Goal: Check status: Check status

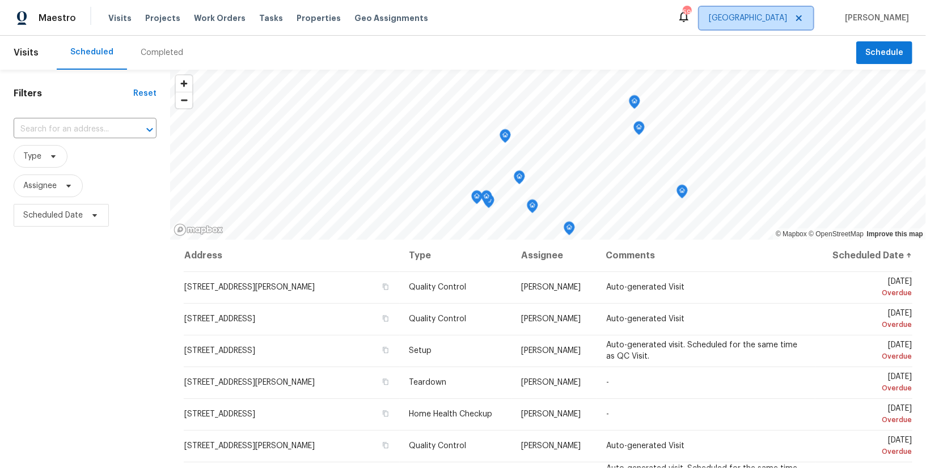
click at [787, 20] on span "[GEOGRAPHIC_DATA]" at bounding box center [748, 17] width 78 height 11
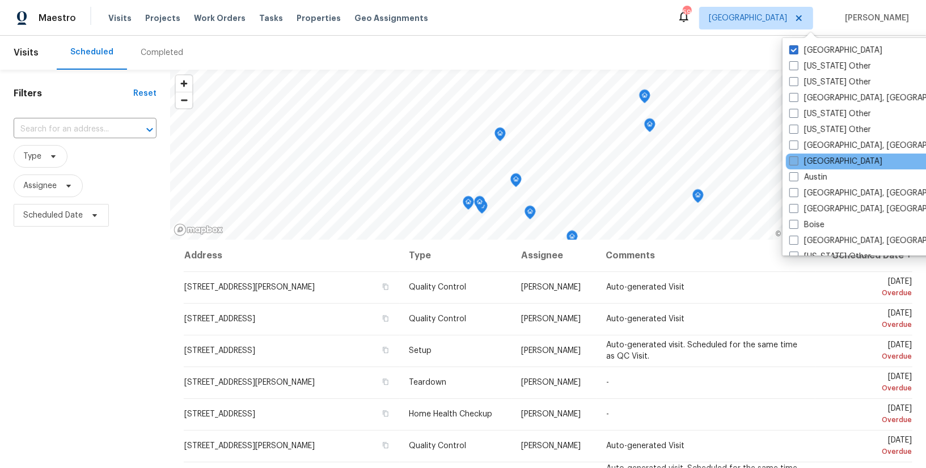
click at [808, 160] on label "[GEOGRAPHIC_DATA]" at bounding box center [835, 161] width 93 height 11
click at [796, 160] on input "[GEOGRAPHIC_DATA]" at bounding box center [792, 159] width 7 height 7
checkbox input "true"
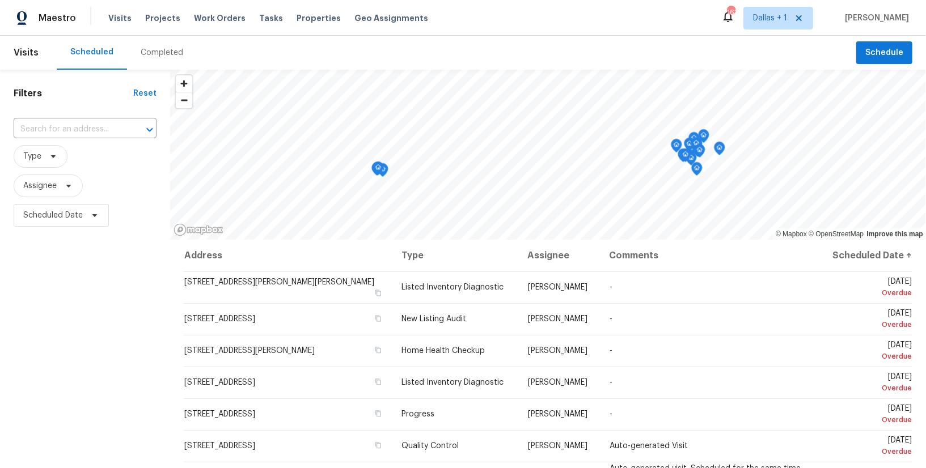
click at [141, 56] on div "Completed" at bounding box center [162, 52] width 43 height 11
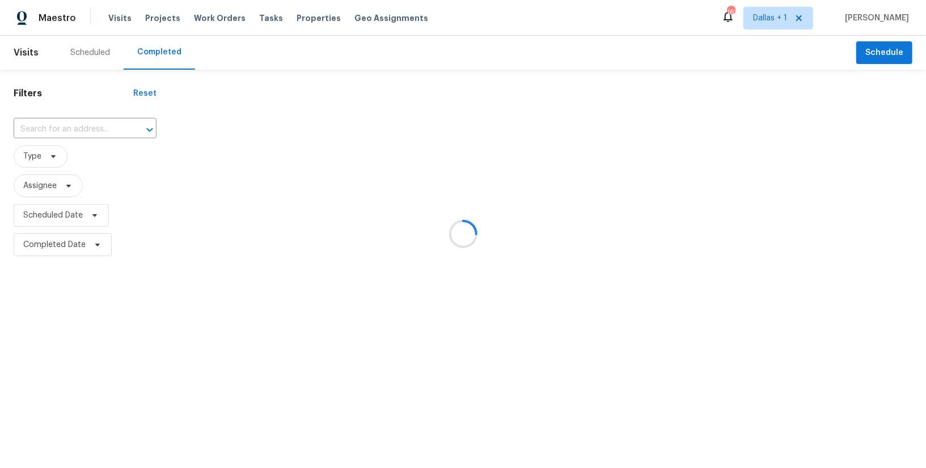
click at [96, 129] on div at bounding box center [463, 234] width 926 height 468
click at [70, 125] on div at bounding box center [463, 234] width 926 height 468
click at [48, 126] on div at bounding box center [463, 234] width 926 height 468
click at [62, 129] on div at bounding box center [463, 234] width 926 height 468
click at [80, 128] on div at bounding box center [463, 234] width 926 height 468
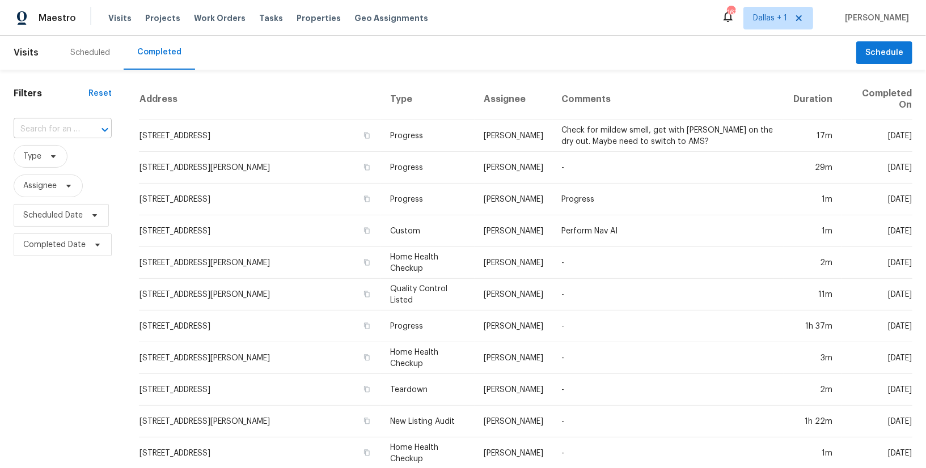
click at [83, 128] on div at bounding box center [96, 130] width 29 height 16
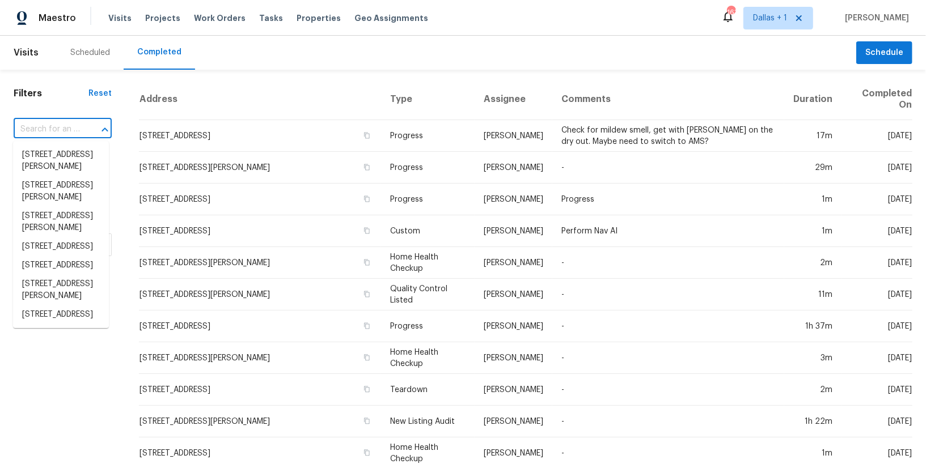
paste input "[STREET_ADDRESS]"
type input "[STREET_ADDRESS]"
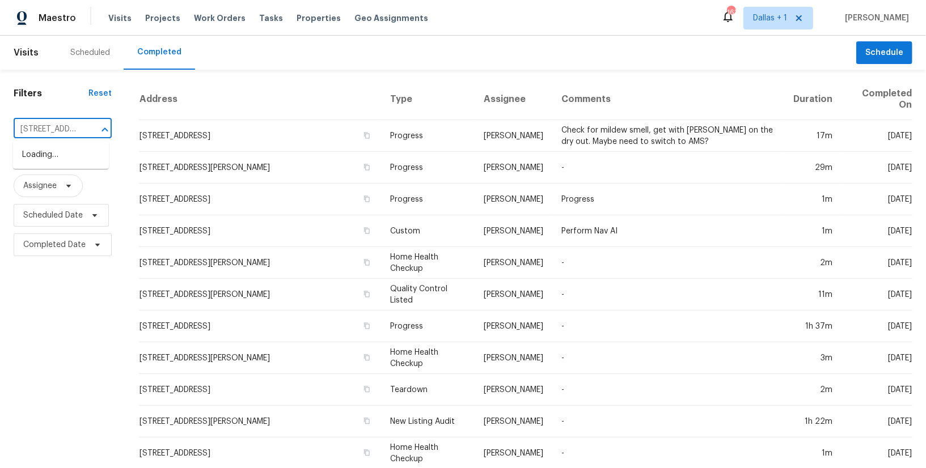
scroll to position [0, 125]
click at [67, 152] on li "[STREET_ADDRESS]" at bounding box center [61, 155] width 96 height 19
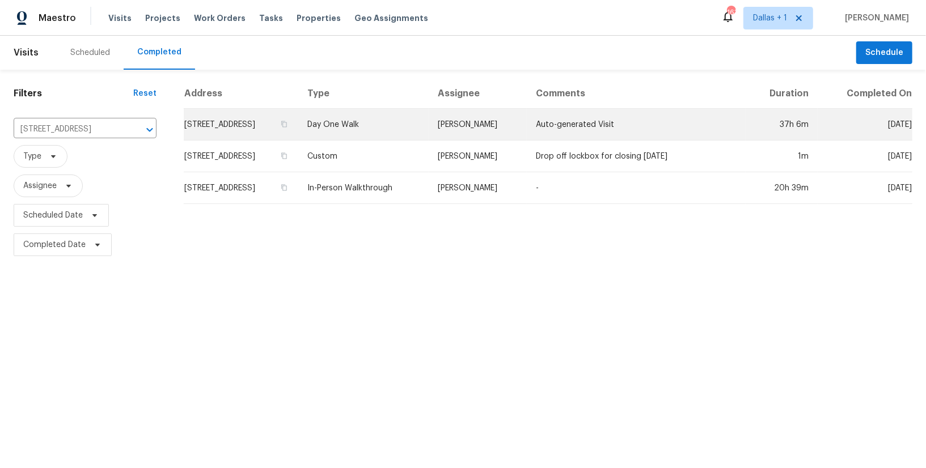
click at [429, 133] on td "Day One Walk" at bounding box center [363, 125] width 130 height 32
